Goal: Transaction & Acquisition: Download file/media

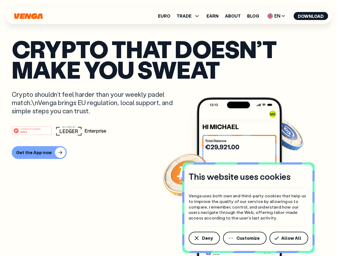
click at [168, 128] on div "#1 PRODUCT OF THE MONTH Web3" at bounding box center [169, 131] width 314 height 10
click at [204, 238] on span "Deny" at bounding box center [207, 238] width 11 height 4
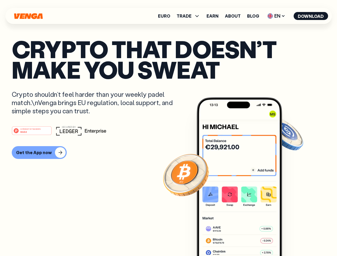
click at [245, 238] on img at bounding box center [239, 186] width 85 height 179
click at [290, 238] on article "Crypto that doesn’t make you sweat Crypto shouldn’t feel harder than your weekl…" at bounding box center [169, 139] width 314 height 200
click at [190, 16] on span "TRADE" at bounding box center [184, 16] width 15 height 4
click at [276, 16] on span "EN" at bounding box center [277, 16] width 22 height 9
click at [311, 16] on button "Download" at bounding box center [311, 16] width 34 height 8
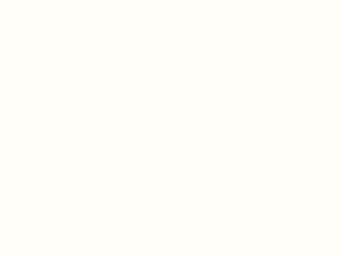
click at [38, 0] on html "This website uses cookies Venga uses both own and third-party cookies that help…" at bounding box center [171, 0] width 342 height 0
click at [33, 0] on html "This website uses cookies Venga uses both own and third-party cookies that help…" at bounding box center [171, 0] width 342 height 0
